Goal: Navigation & Orientation: Find specific page/section

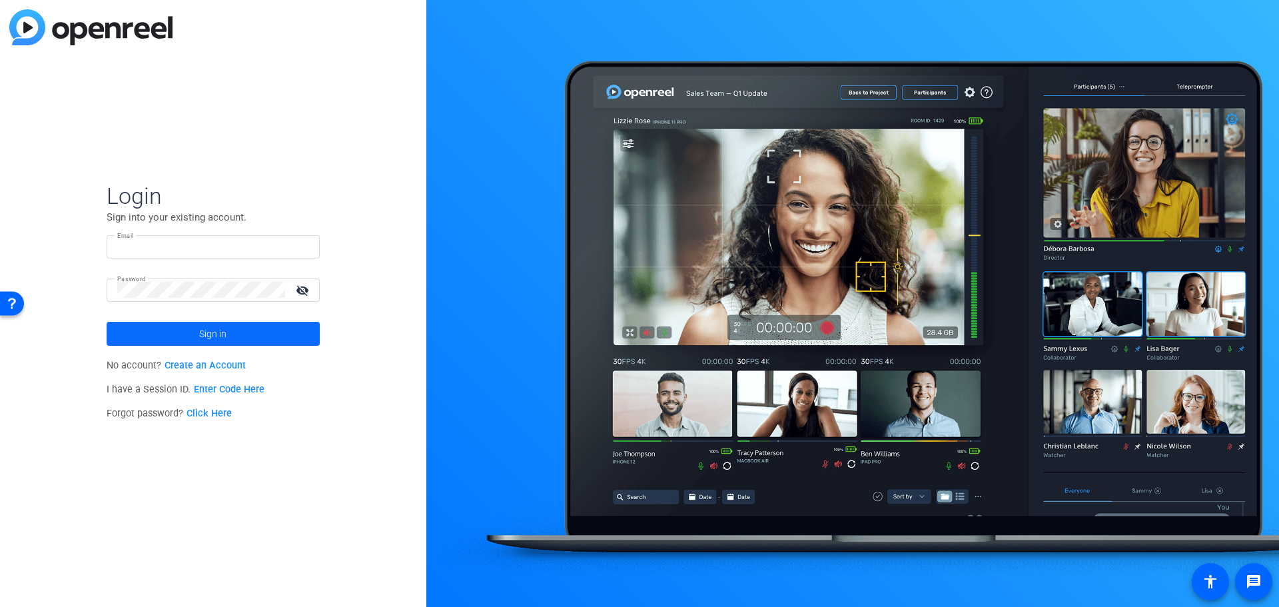
type input "[PERSON_NAME][EMAIL_ADDRESS][PERSON_NAME][DOMAIN_NAME]"
click at [284, 328] on span at bounding box center [213, 334] width 213 height 32
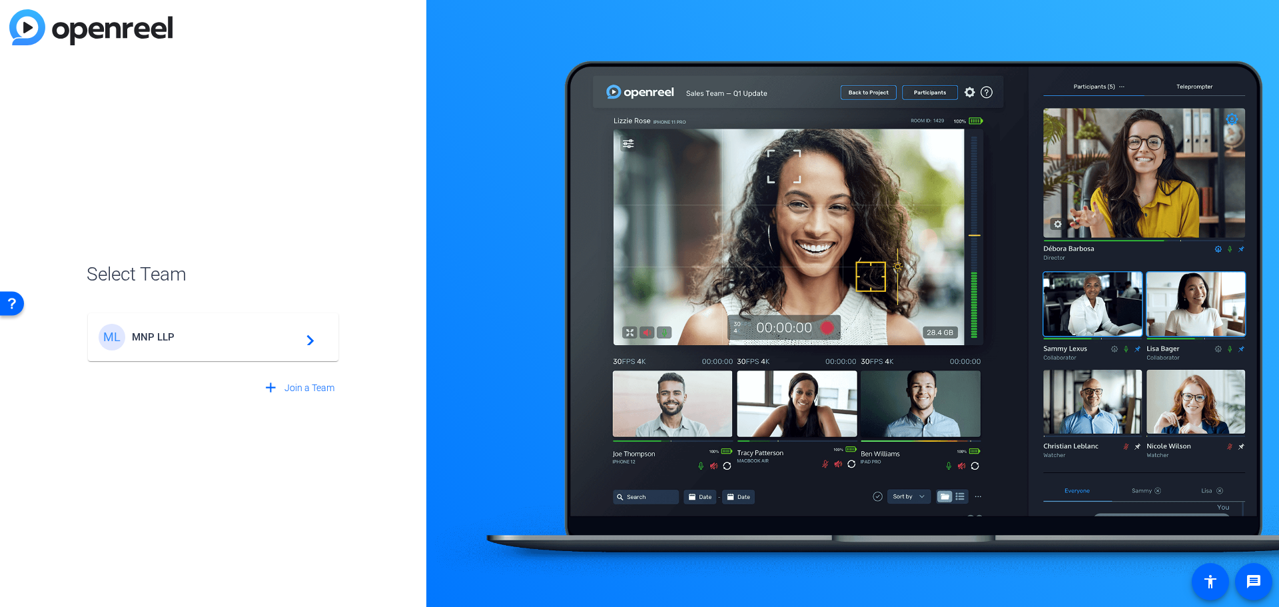
click at [248, 338] on span "MNP LLP" at bounding box center [215, 337] width 167 height 12
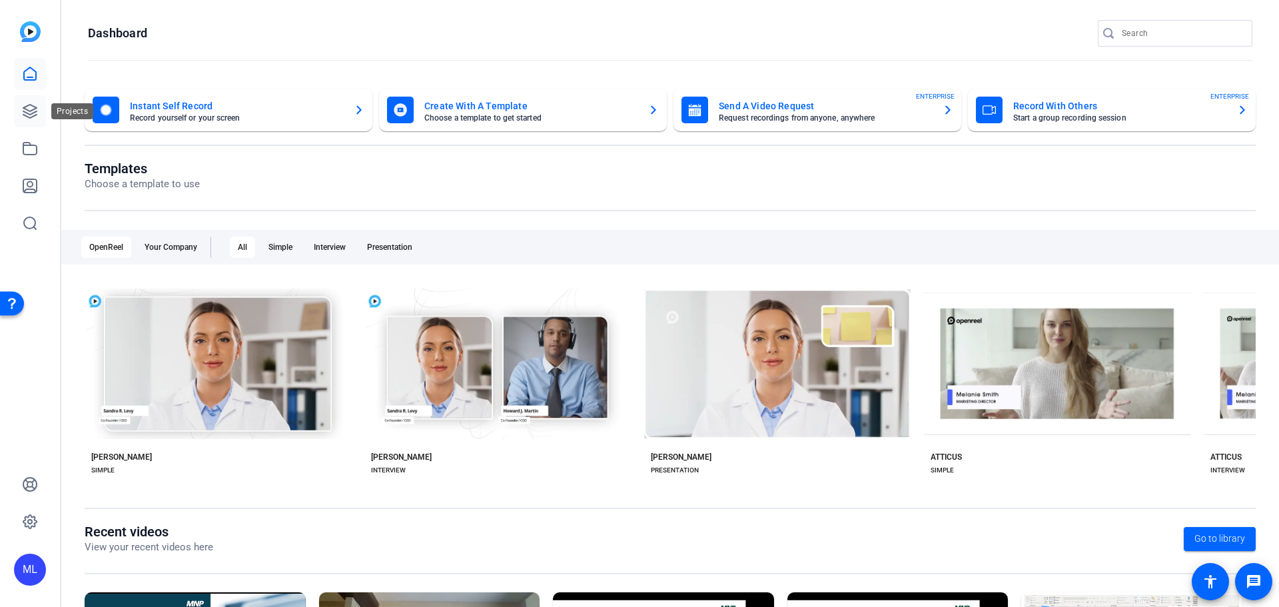
click at [34, 107] on icon at bounding box center [29, 111] width 13 height 13
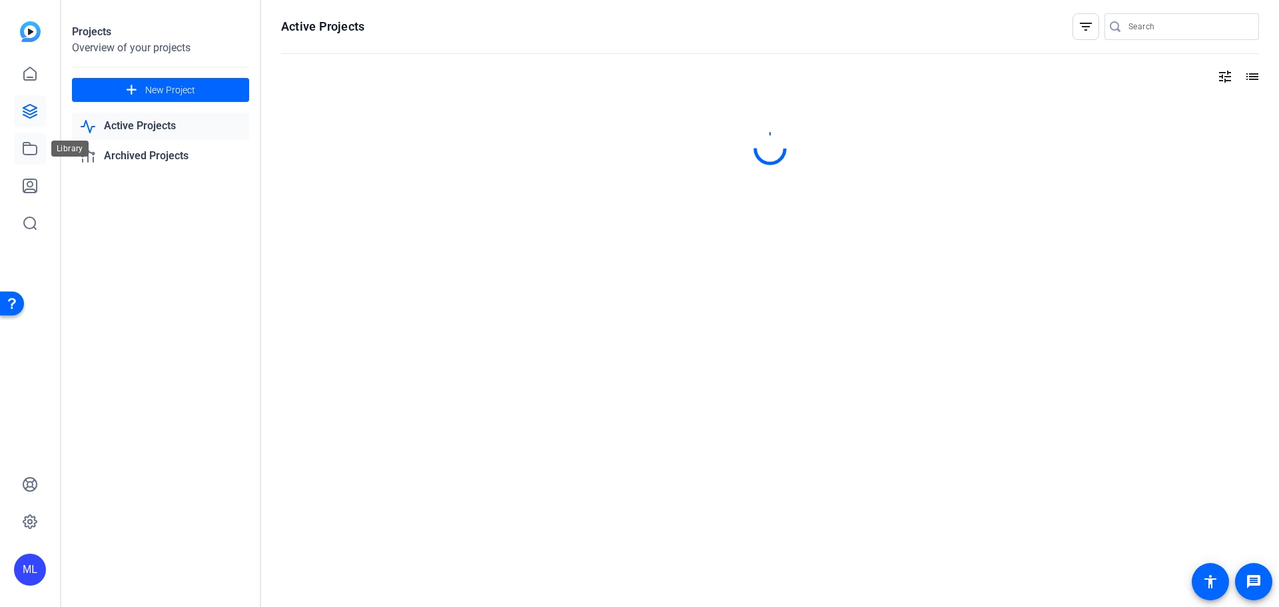
click at [29, 145] on icon at bounding box center [29, 149] width 13 height 12
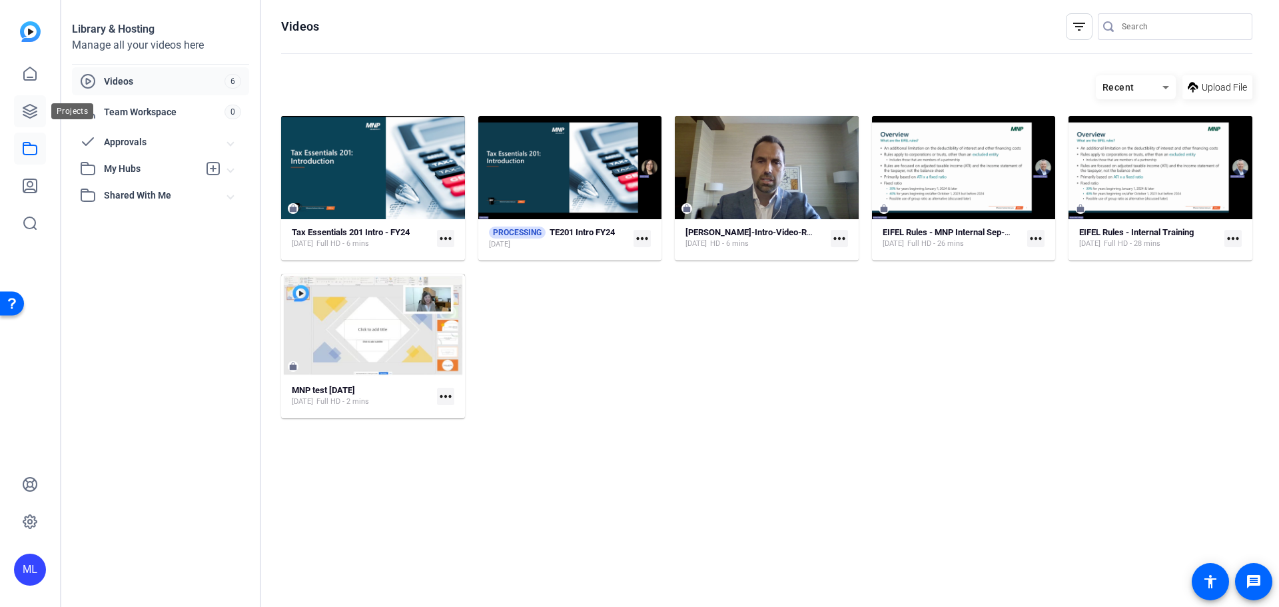
click at [39, 107] on link at bounding box center [30, 111] width 32 height 32
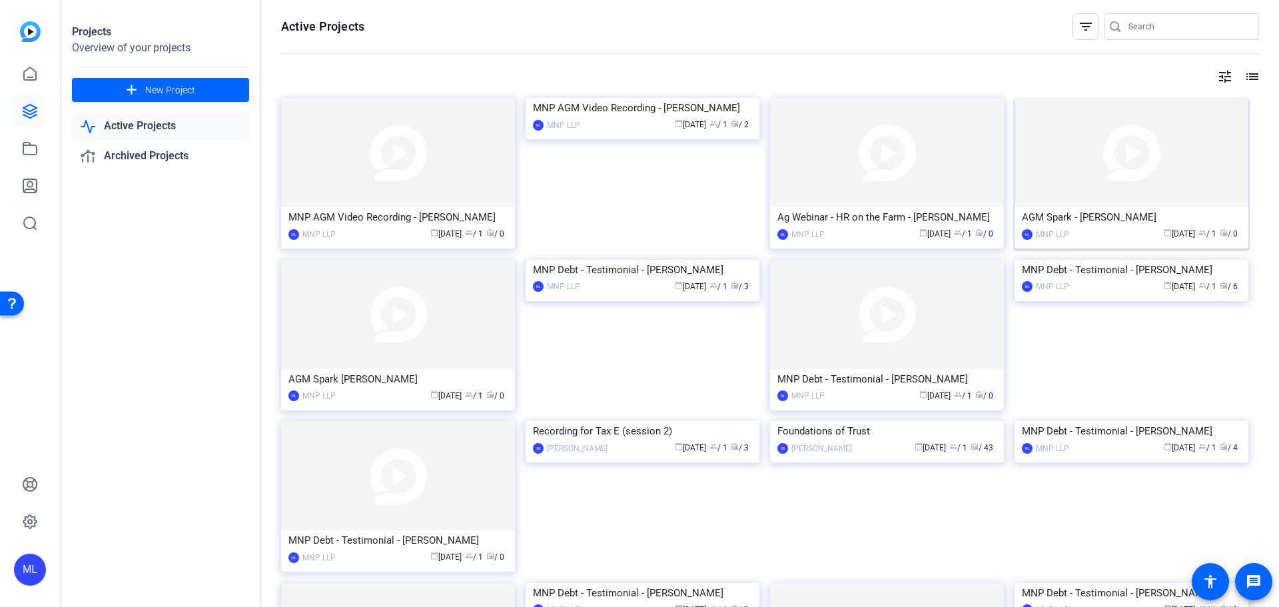
click at [1116, 173] on img at bounding box center [1132, 152] width 234 height 109
click at [446, 320] on img at bounding box center [398, 314] width 234 height 109
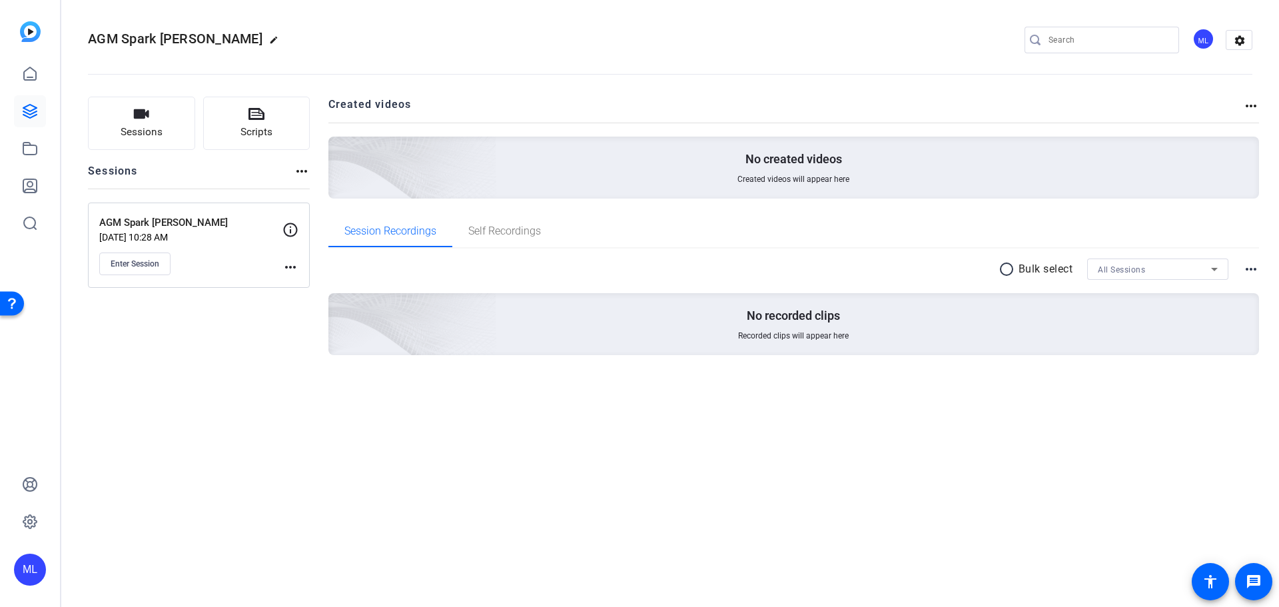
click at [181, 216] on p "AGM Spark [PERSON_NAME]" at bounding box center [190, 222] width 183 height 15
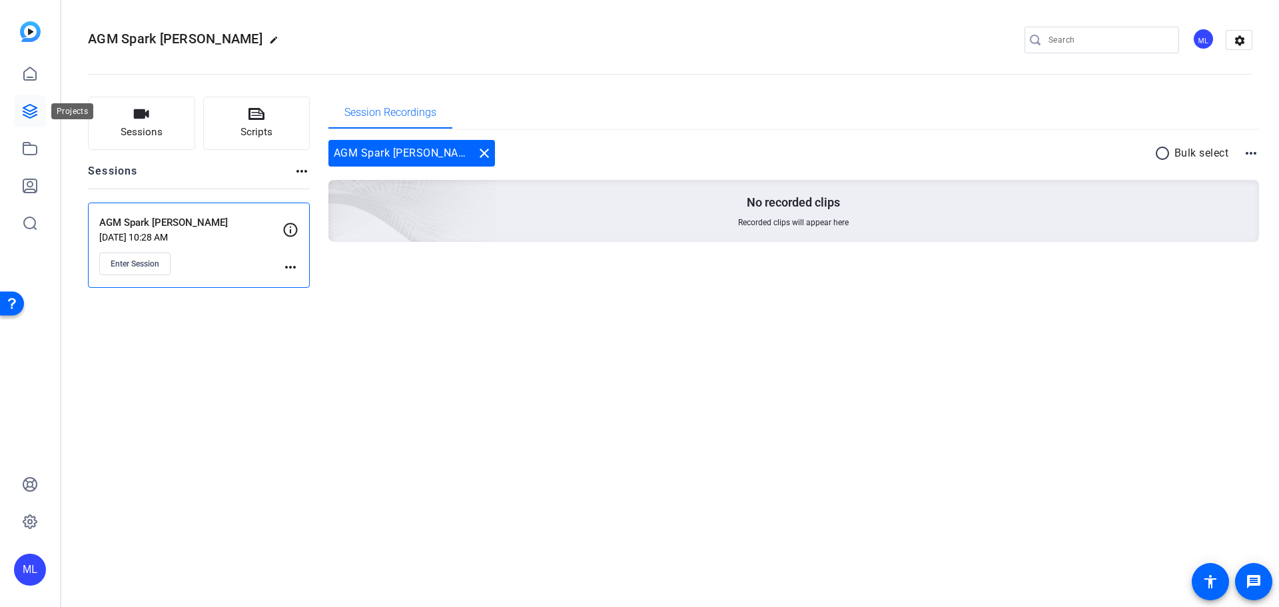
click at [32, 109] on icon at bounding box center [30, 111] width 16 height 16
